Goal: Ask a question

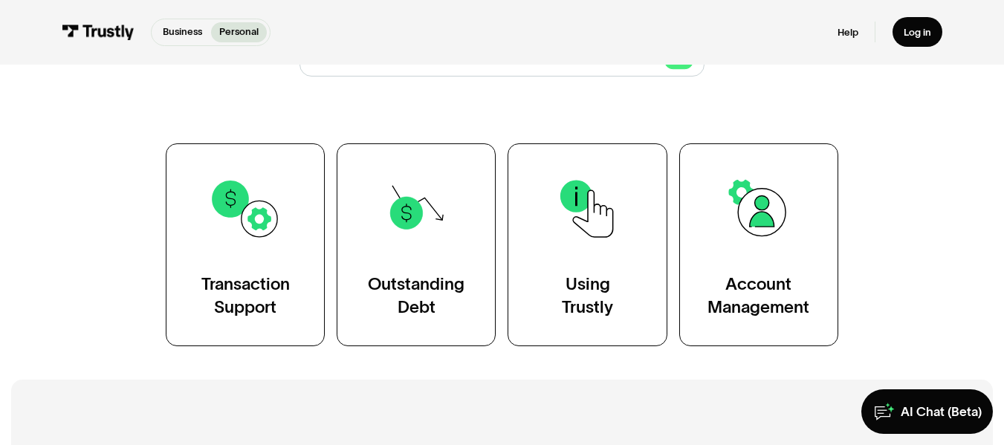
scroll to position [221, 0]
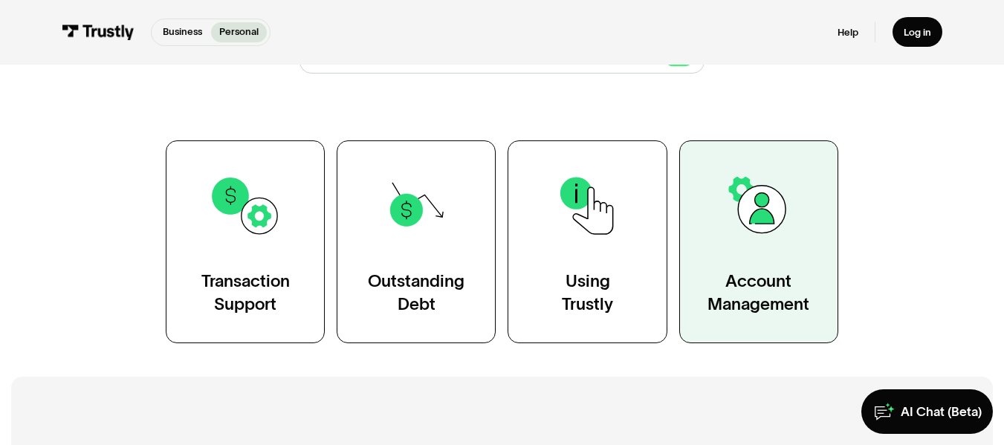
click at [773, 305] on div "Account Management" at bounding box center [758, 292] width 102 height 45
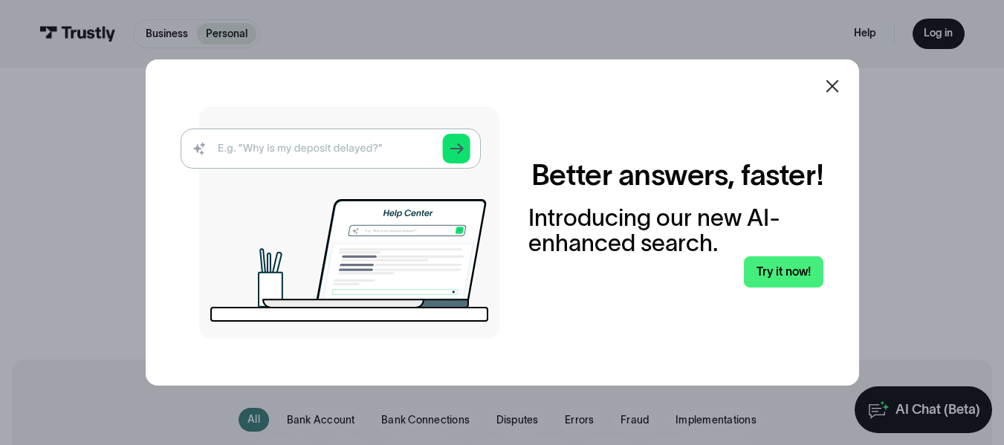
scroll to position [28, 0]
click at [341, 149] on img at bounding box center [340, 223] width 319 height 232
click at [790, 277] on link "Try it now!" at bounding box center [783, 271] width 79 height 31
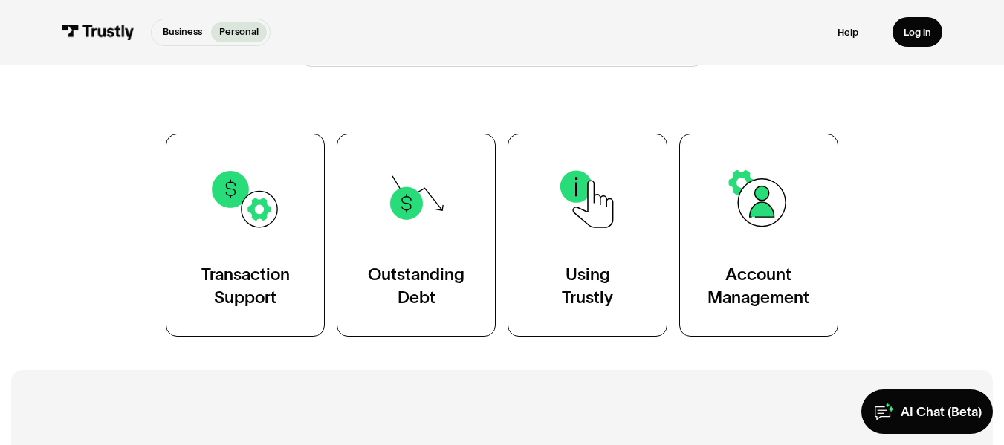
scroll to position [228, 0]
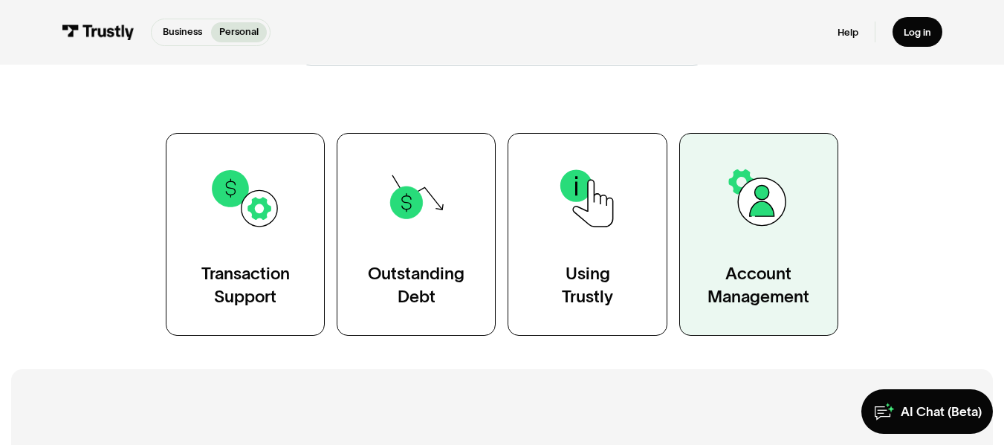
click at [771, 297] on div "Account Management" at bounding box center [758, 284] width 102 height 45
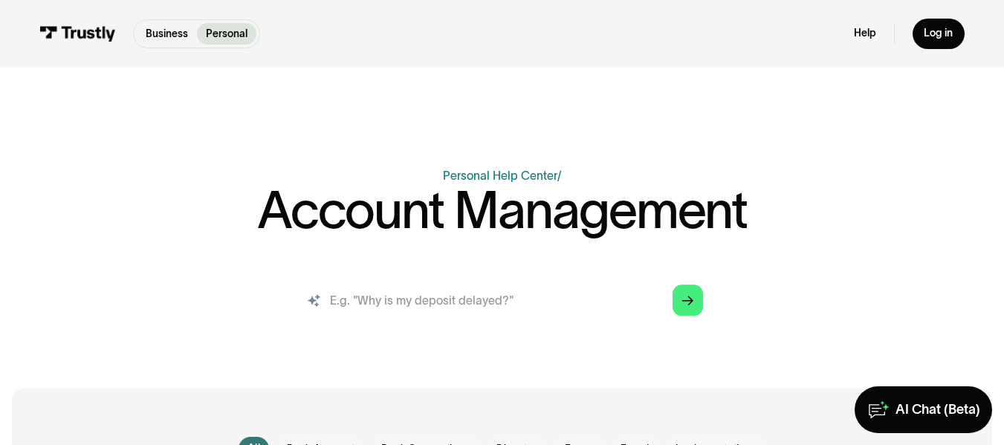
click at [333, 301] on input "search" at bounding box center [502, 300] width 426 height 47
click at [330, 299] on input "search" at bounding box center [502, 300] width 426 height 47
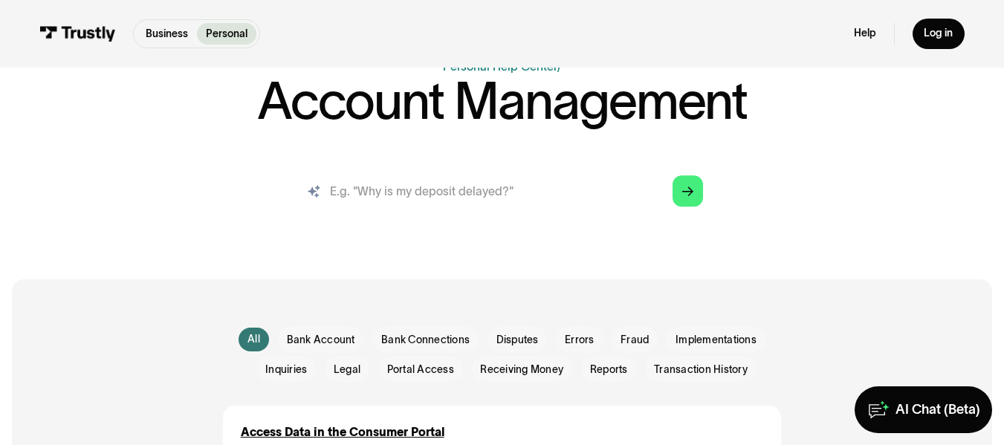
scroll to position [100, 0]
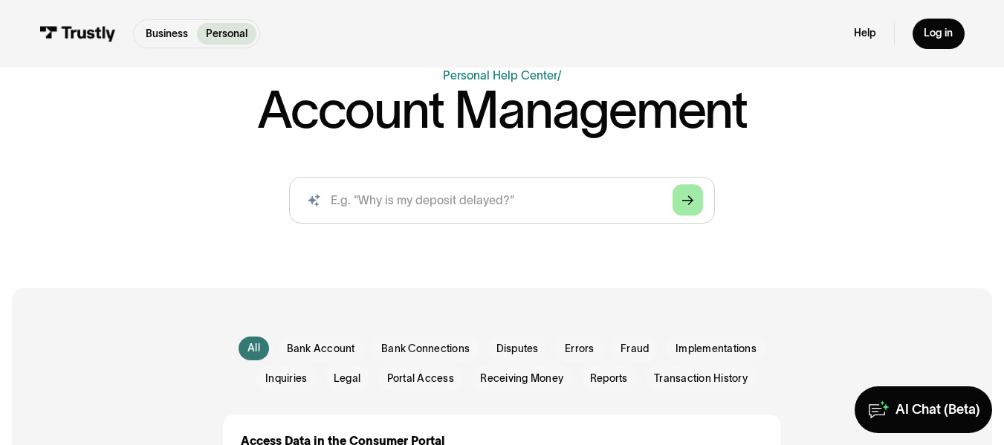
click at [689, 200] on icon "Arrow Right" at bounding box center [688, 201] width 12 height 13
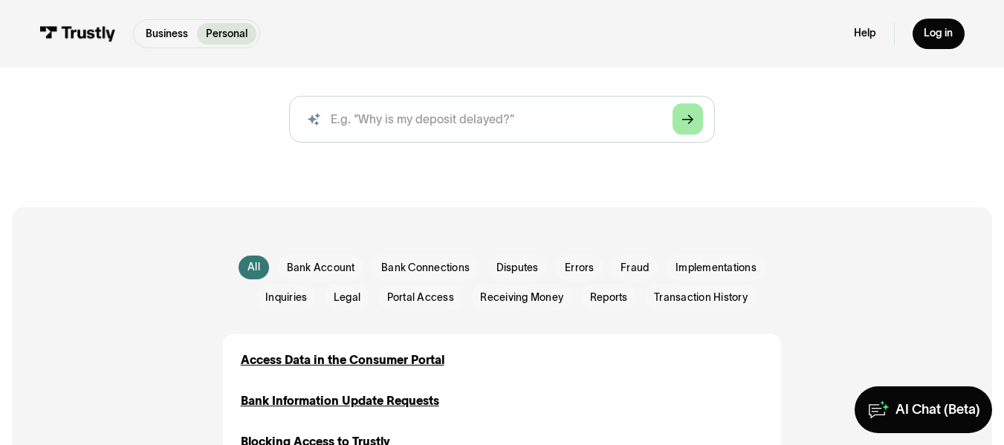
scroll to position [182, 0]
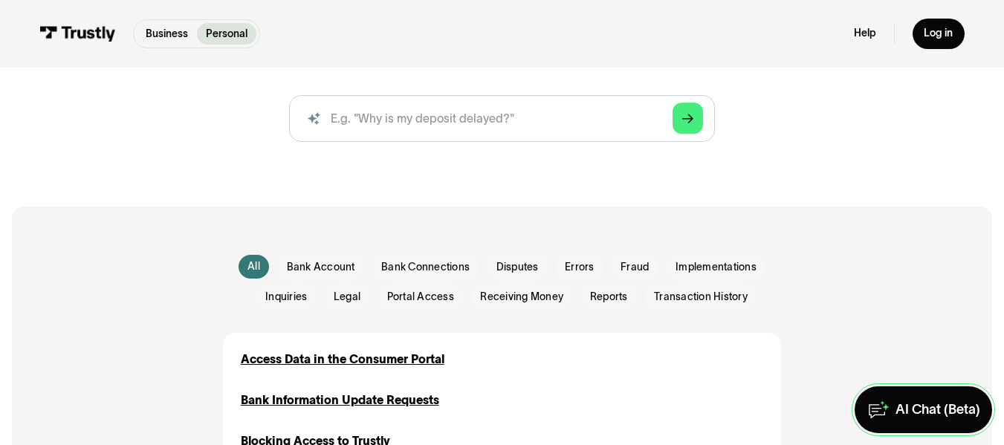
click at [939, 415] on div "AI Chat (Beta)" at bounding box center [937, 409] width 85 height 17
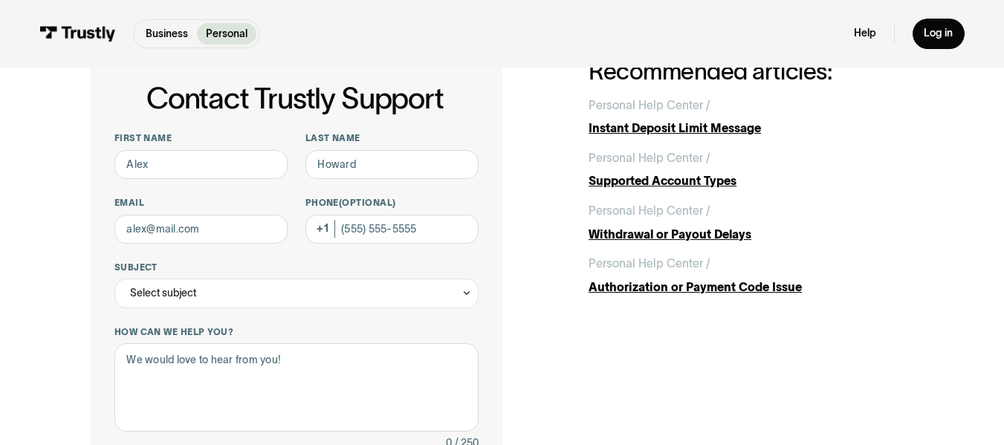
scroll to position [67, 0]
click at [225, 166] on input "First name" at bounding box center [200, 166] width 173 height 30
type input "David"
type input "Soppeland"
type input "dmsopp@gmail.com"
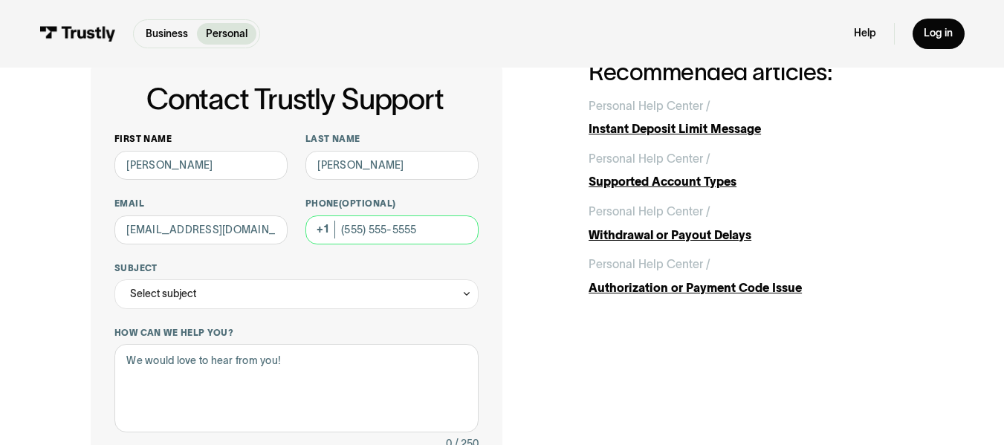
type input "(715) 491-2290"
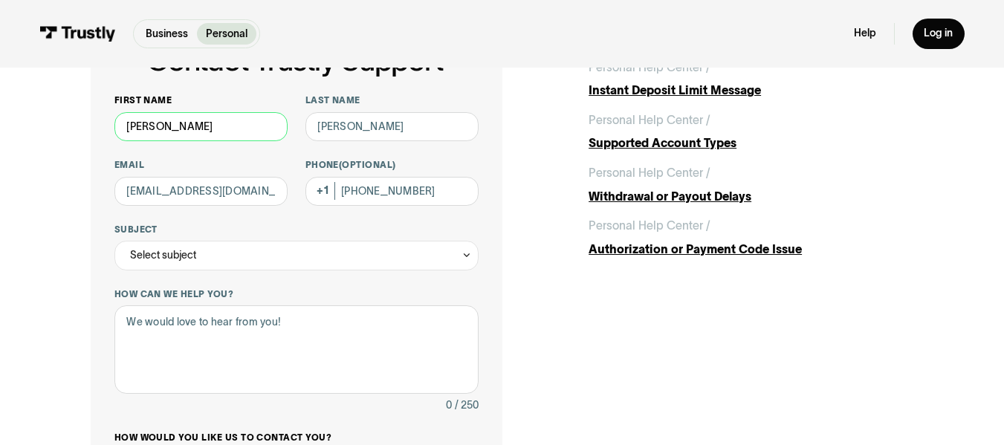
scroll to position [108, 0]
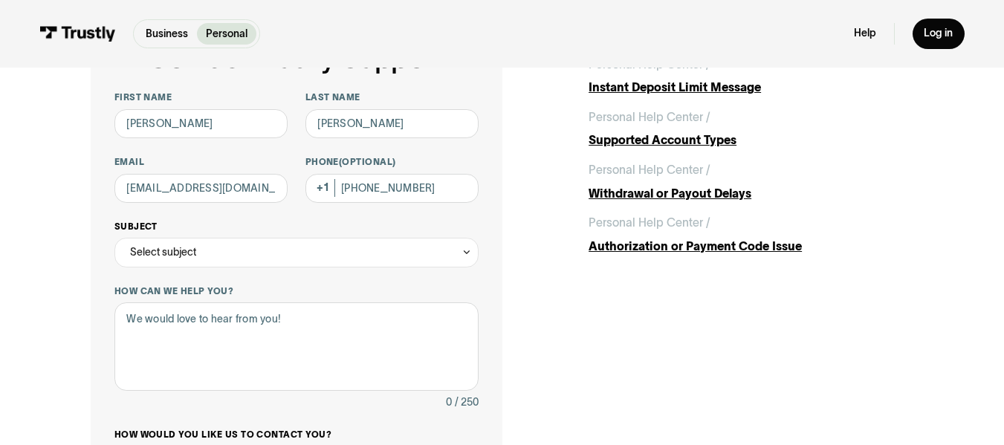
click at [466, 253] on icon "Contact Trustly Support" at bounding box center [466, 252] width 10 height 11
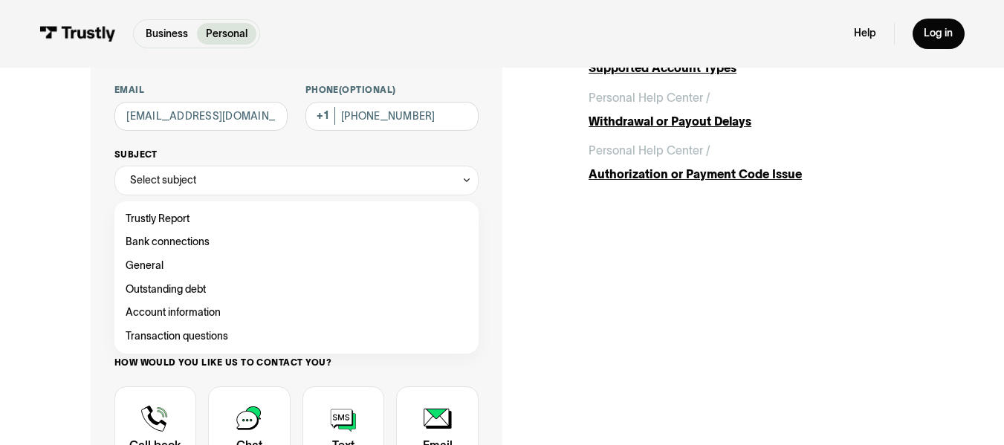
scroll to position [183, 0]
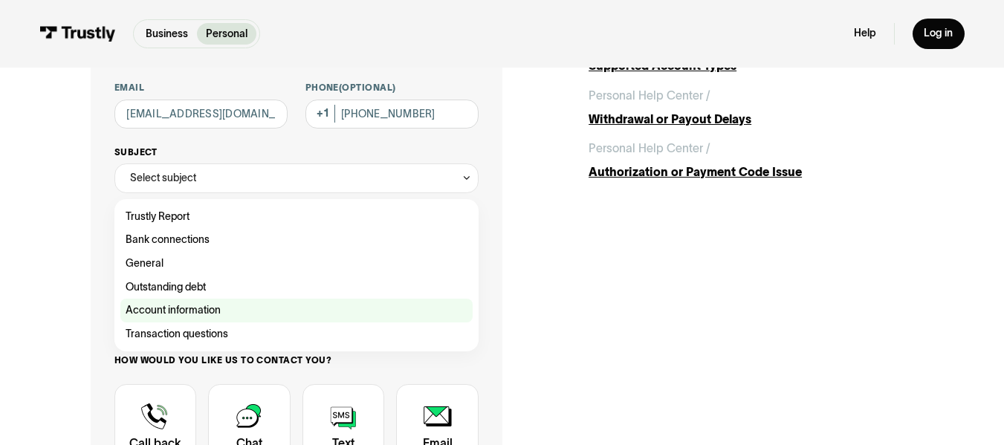
click at [129, 319] on span "Account information" at bounding box center [173, 311] width 95 height 18
type input "**********"
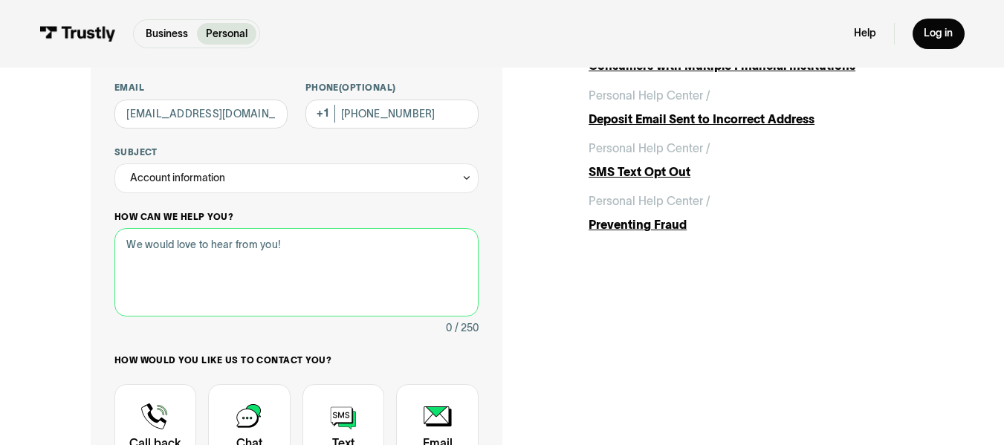
click at [434, 252] on textarea "How can we help you?" at bounding box center [296, 272] width 364 height 88
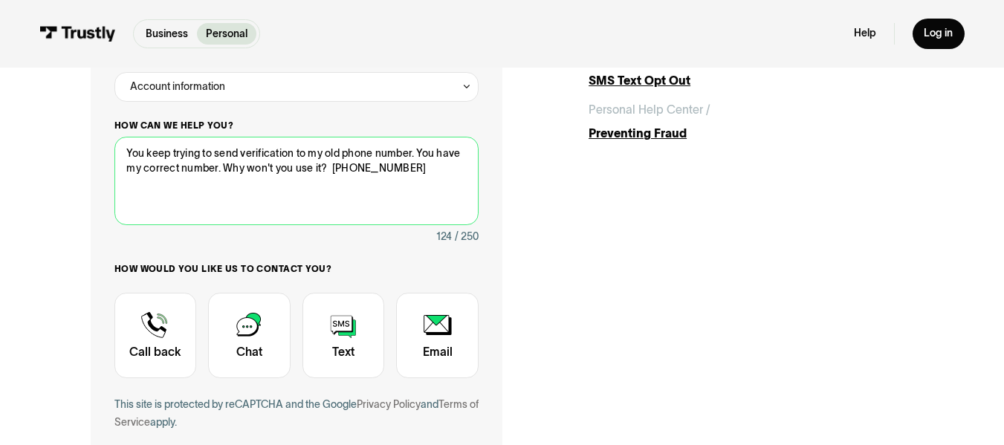
scroll to position [275, 0]
type textarea "You keep trying to send verification to my old phone number. You have my correc…"
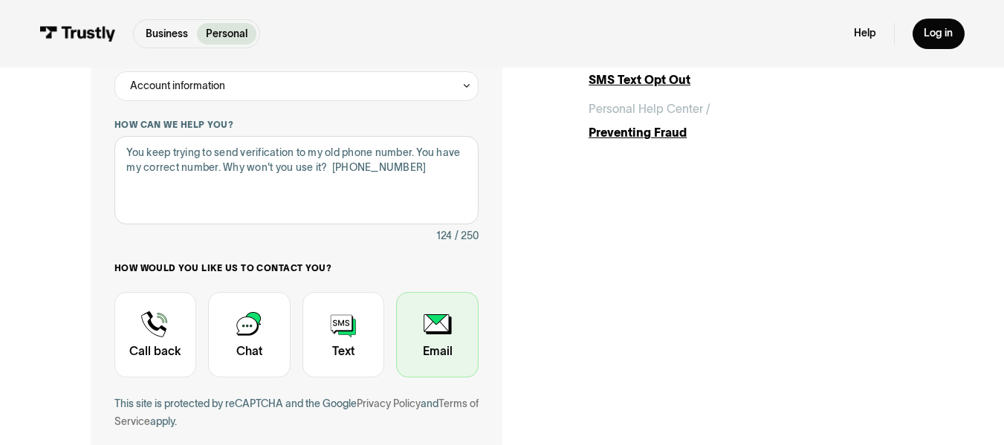
click at [423, 328] on div "Contact Trustly Support" at bounding box center [437, 334] width 82 height 85
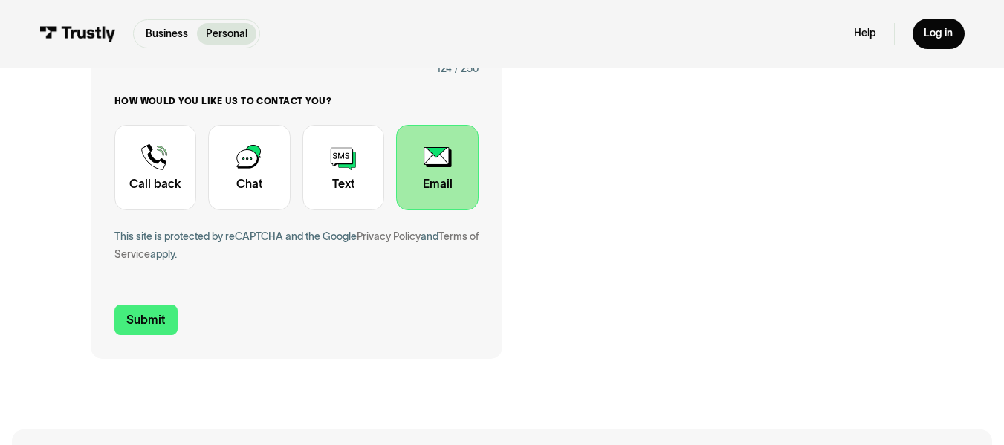
scroll to position [449, 0]
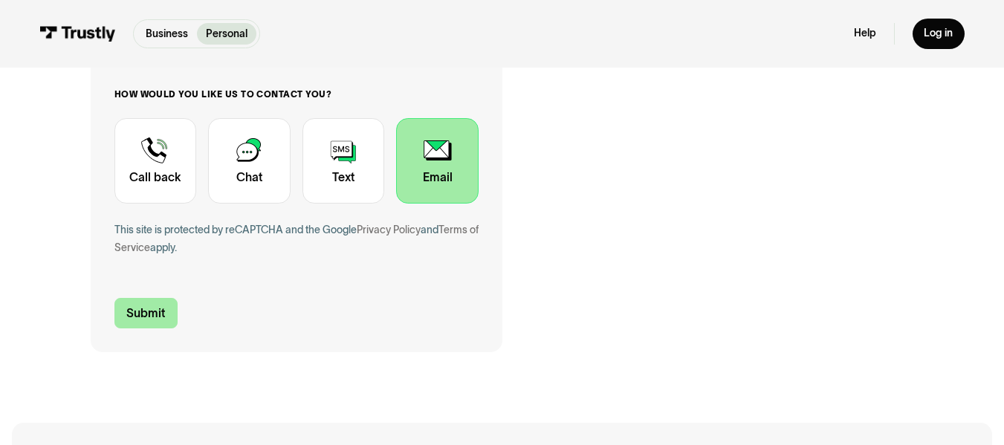
click at [143, 317] on input "Submit" at bounding box center [146, 313] width 64 height 31
type input "+17154912290"
